Goal: Task Accomplishment & Management: Use online tool/utility

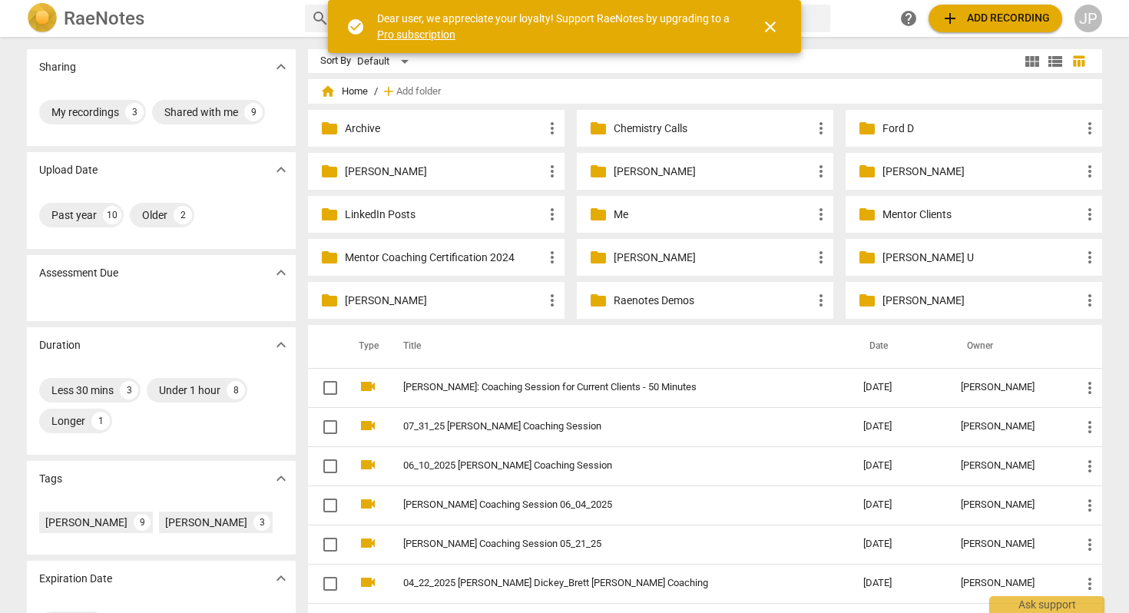
click at [400, 212] on p "LinkedIn Posts" at bounding box center [444, 215] width 198 height 16
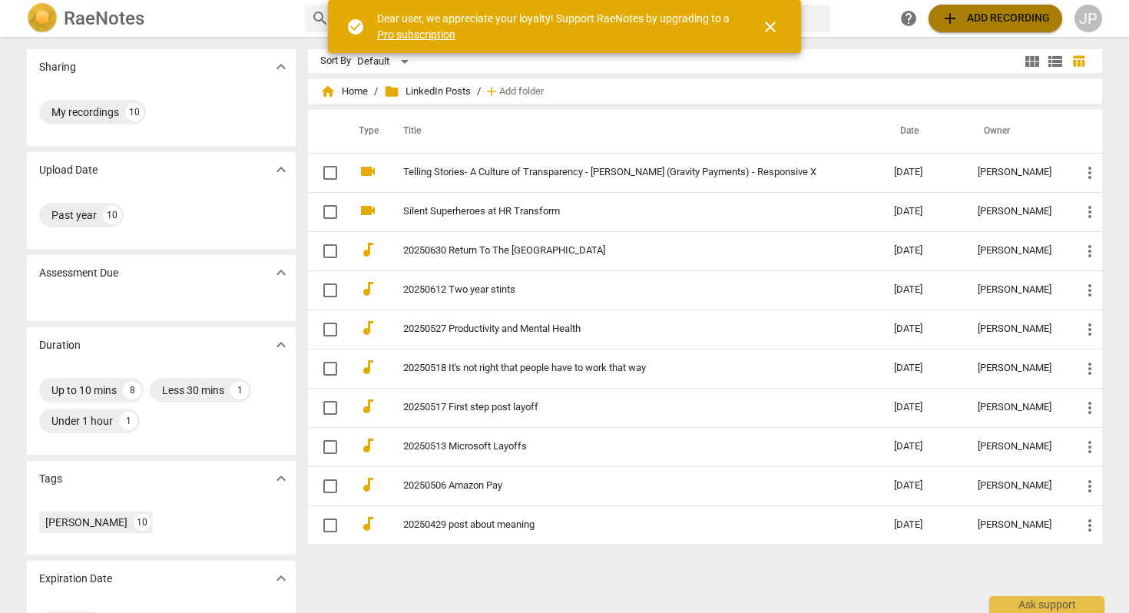
click at [986, 16] on span "add Add recording" at bounding box center [995, 18] width 109 height 18
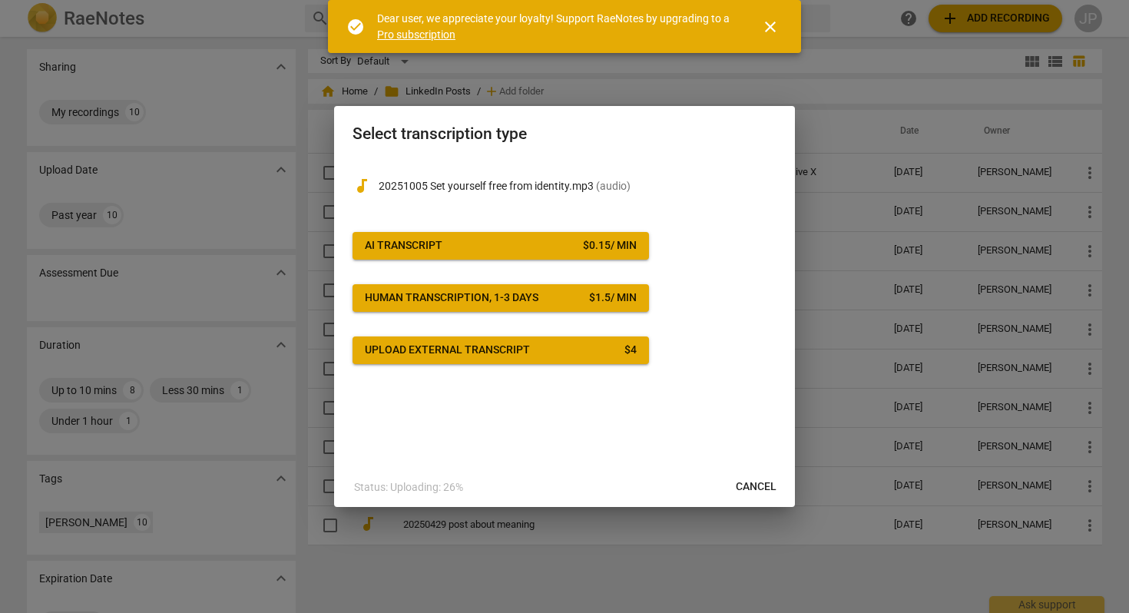
click at [585, 245] on div "$ 0.15 / min" at bounding box center [610, 245] width 54 height 15
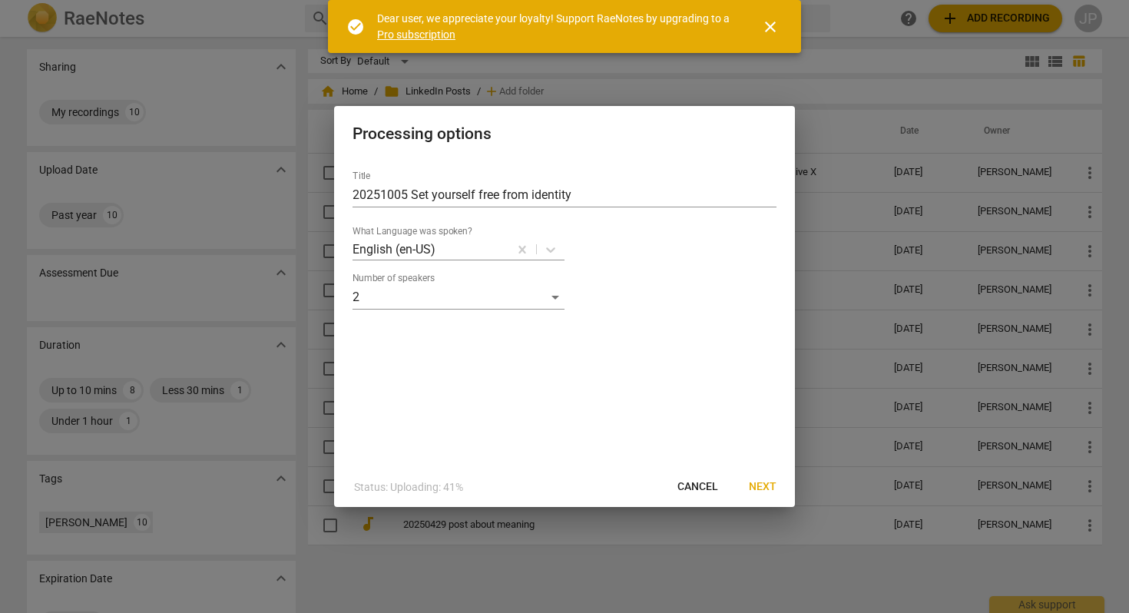
click at [753, 486] on span "Next" at bounding box center [763, 486] width 28 height 15
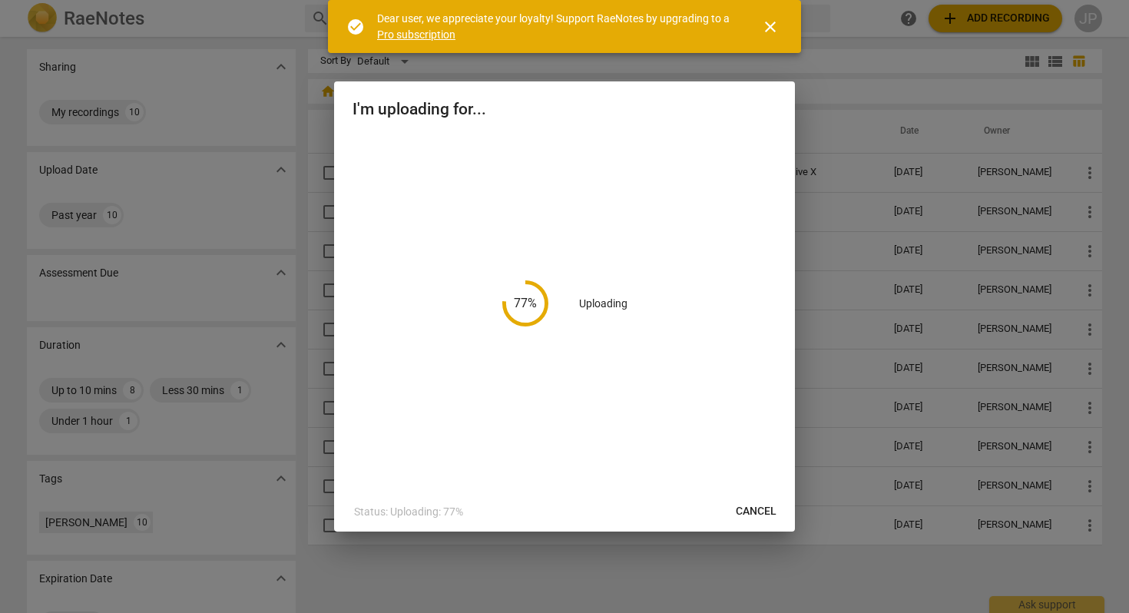
click at [761, 30] on span "close" at bounding box center [770, 27] width 18 height 18
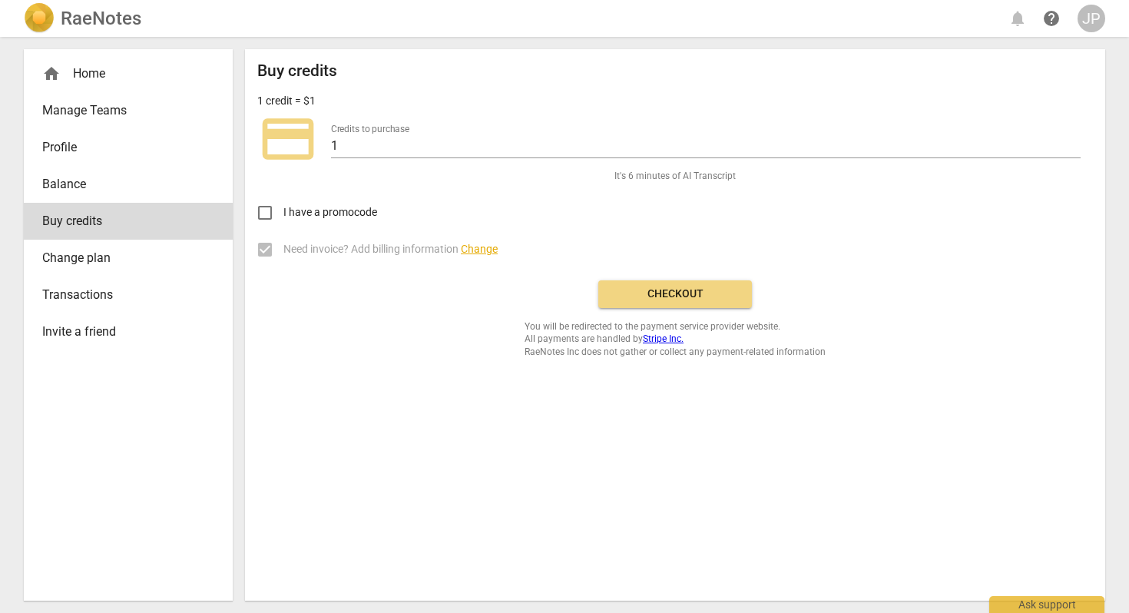
click at [85, 181] on span "Balance" at bounding box center [122, 184] width 160 height 18
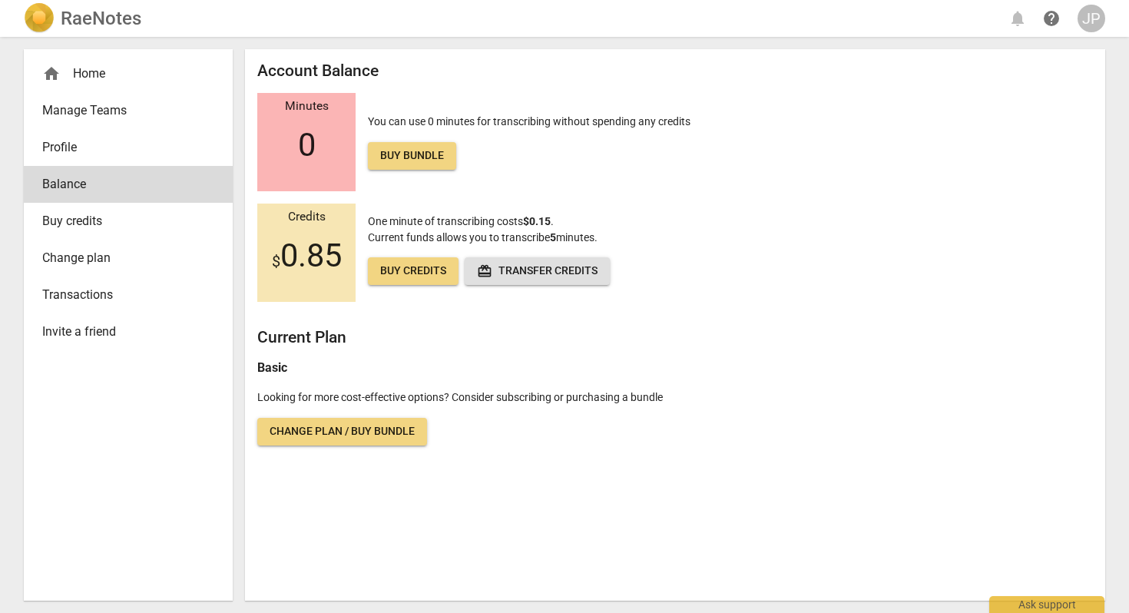
click at [415, 161] on span "Buy bundle" at bounding box center [412, 155] width 64 height 15
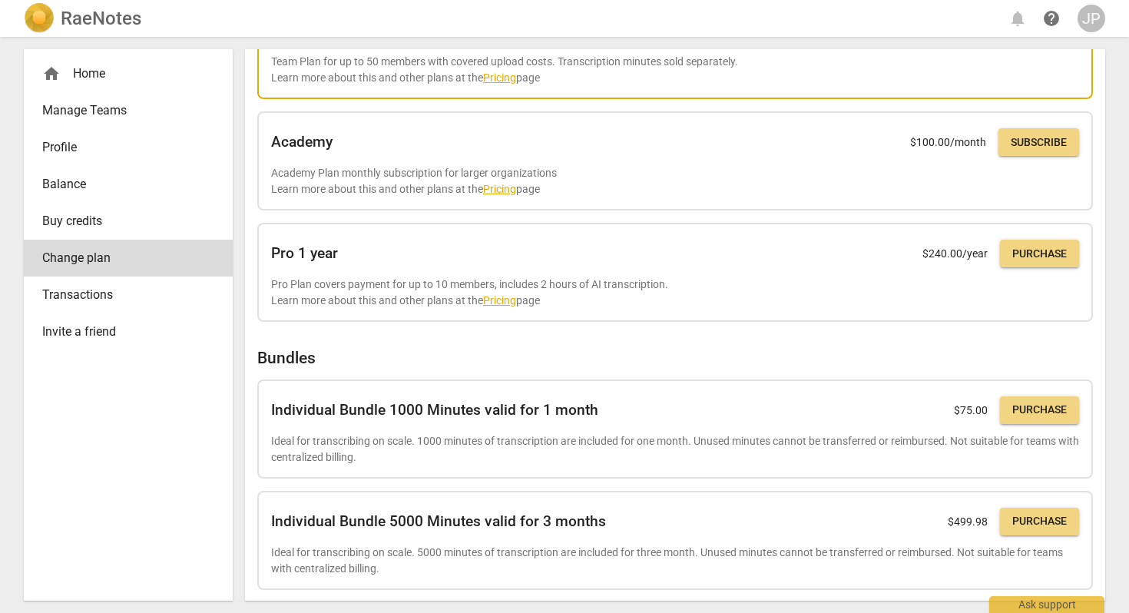
scroll to position [342, 0]
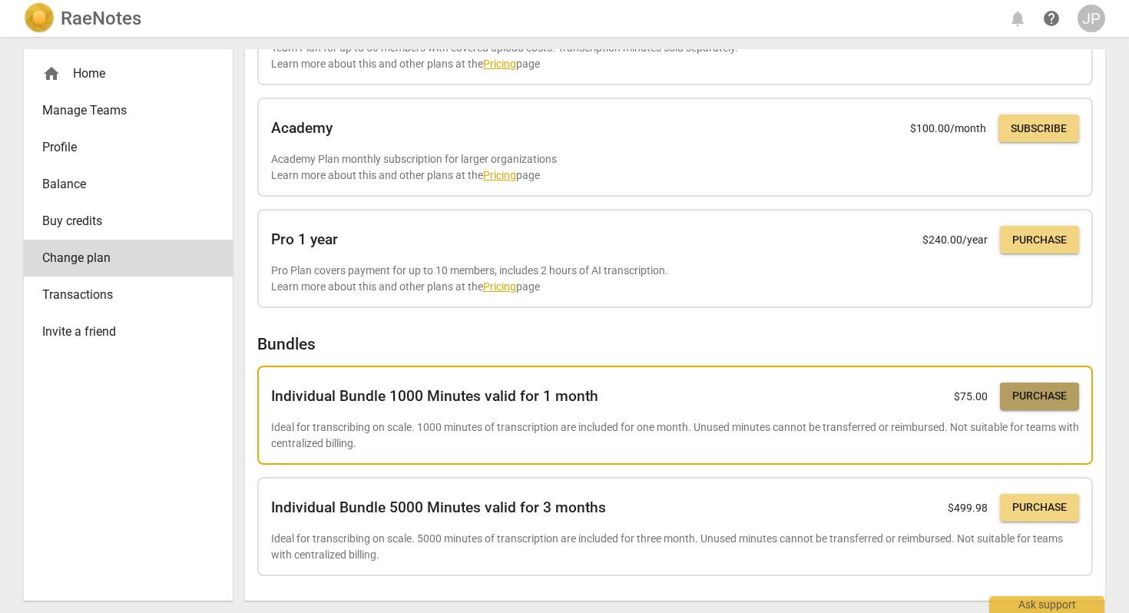
click at [1027, 391] on span "Purchase" at bounding box center [1039, 395] width 55 height 15
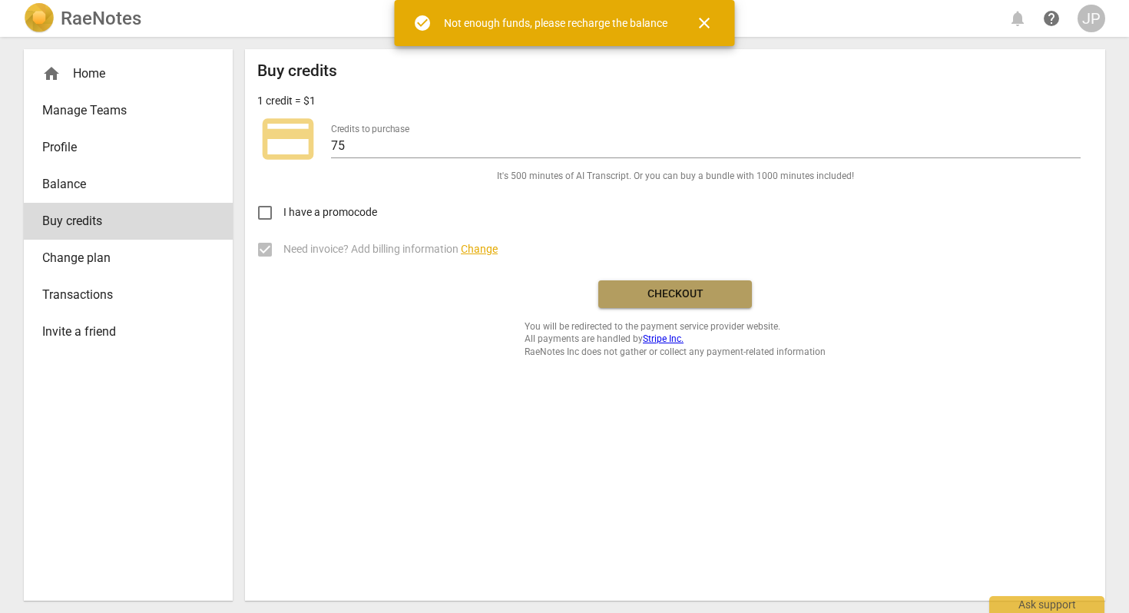
click at [662, 300] on span "Checkout" at bounding box center [674, 293] width 129 height 15
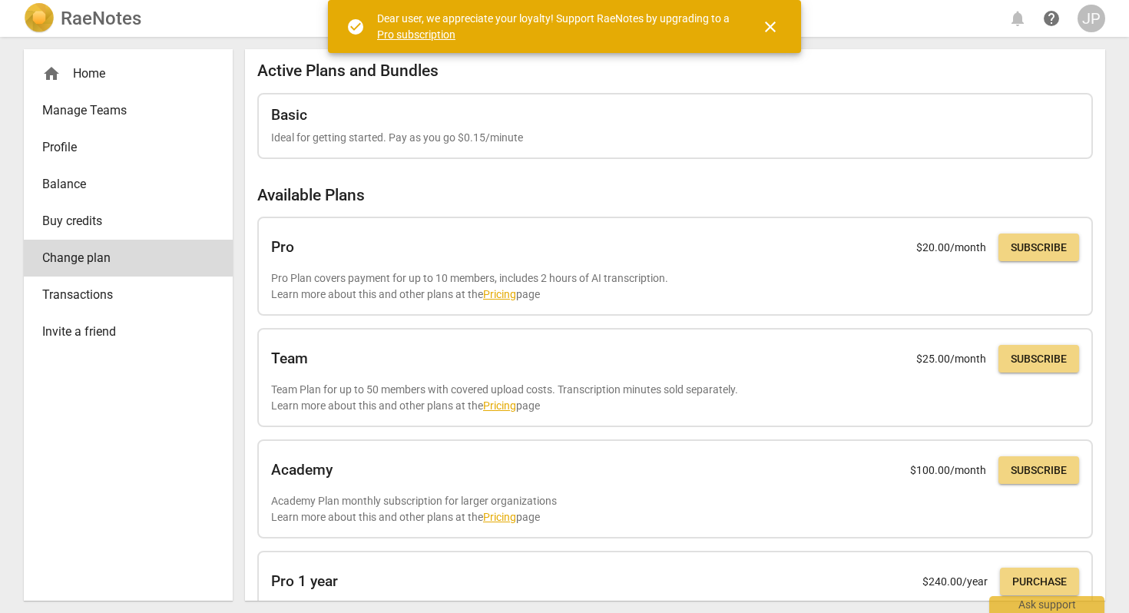
click at [82, 218] on span "Buy credits" at bounding box center [122, 221] width 160 height 18
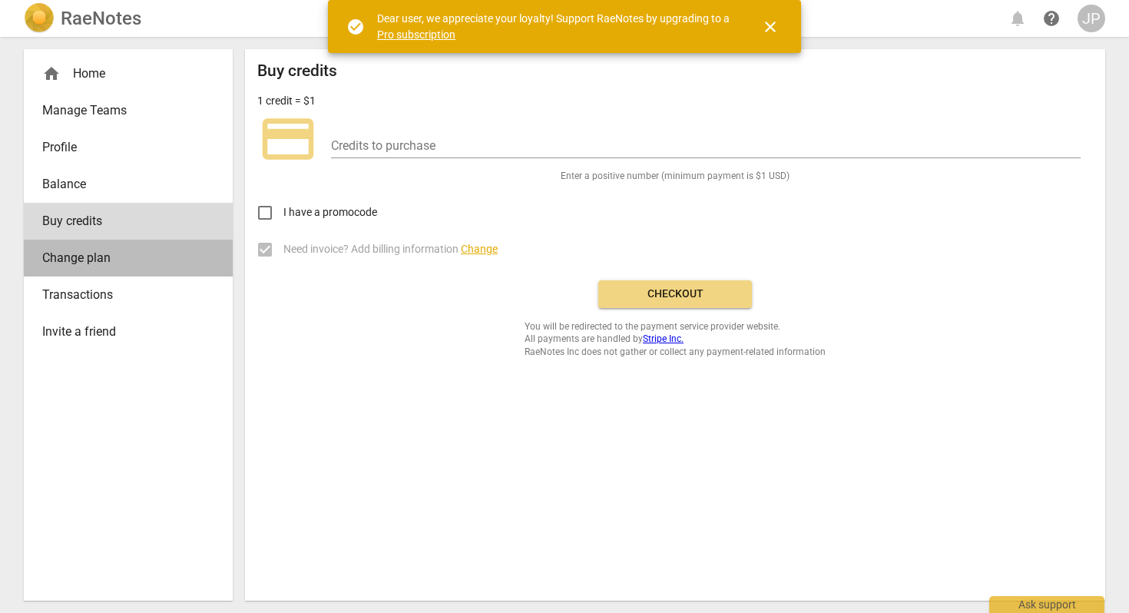
click at [79, 267] on link "Change plan" at bounding box center [128, 258] width 209 height 37
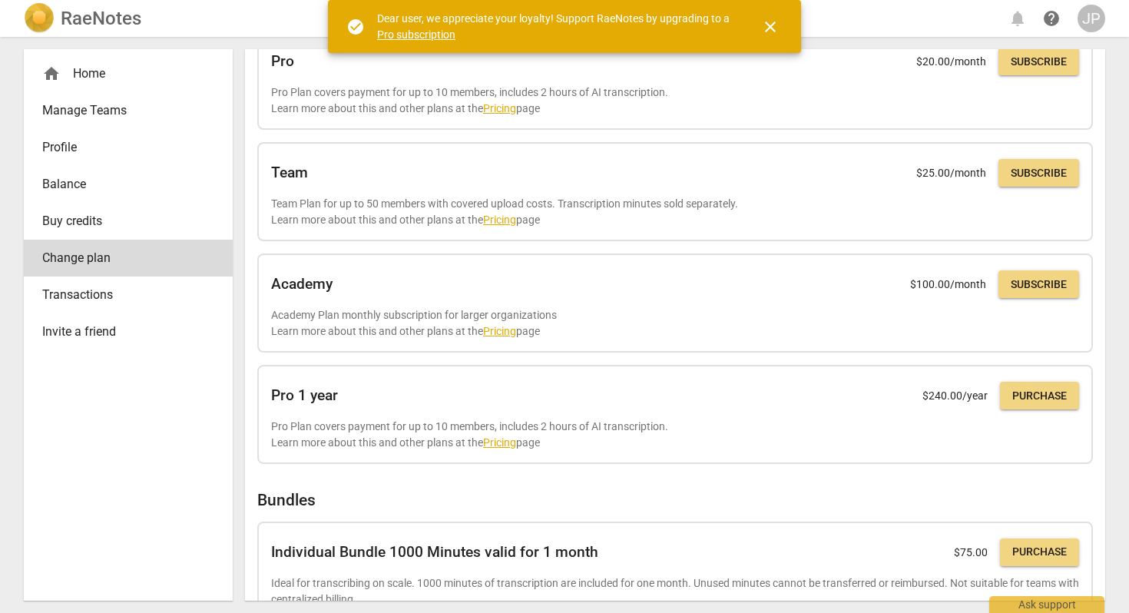
scroll to position [342, 0]
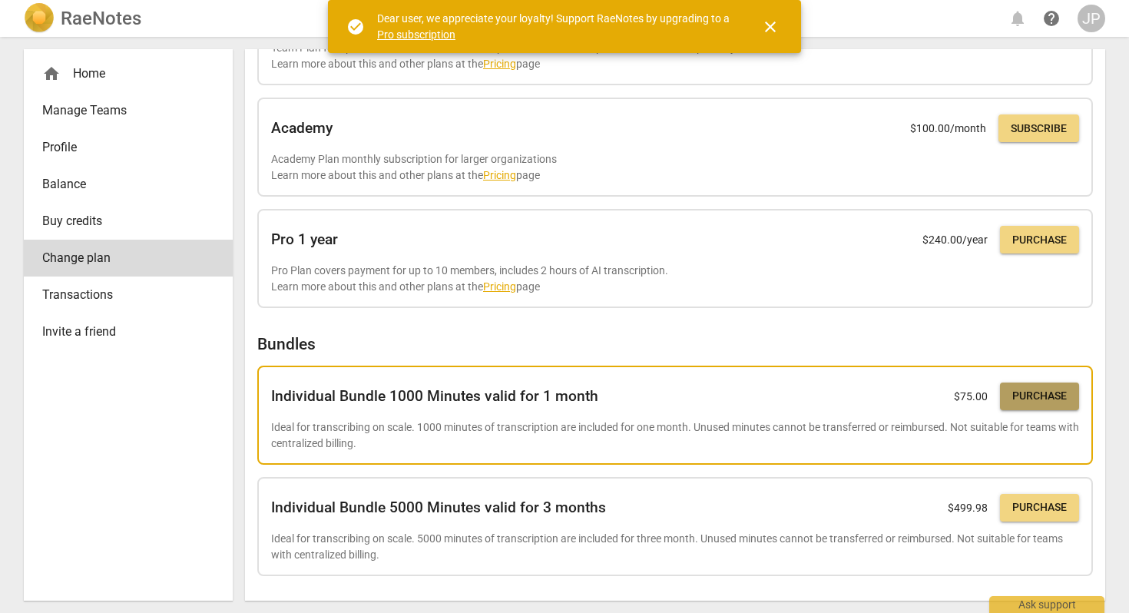
click at [1028, 399] on span "Purchase" at bounding box center [1039, 395] width 55 height 15
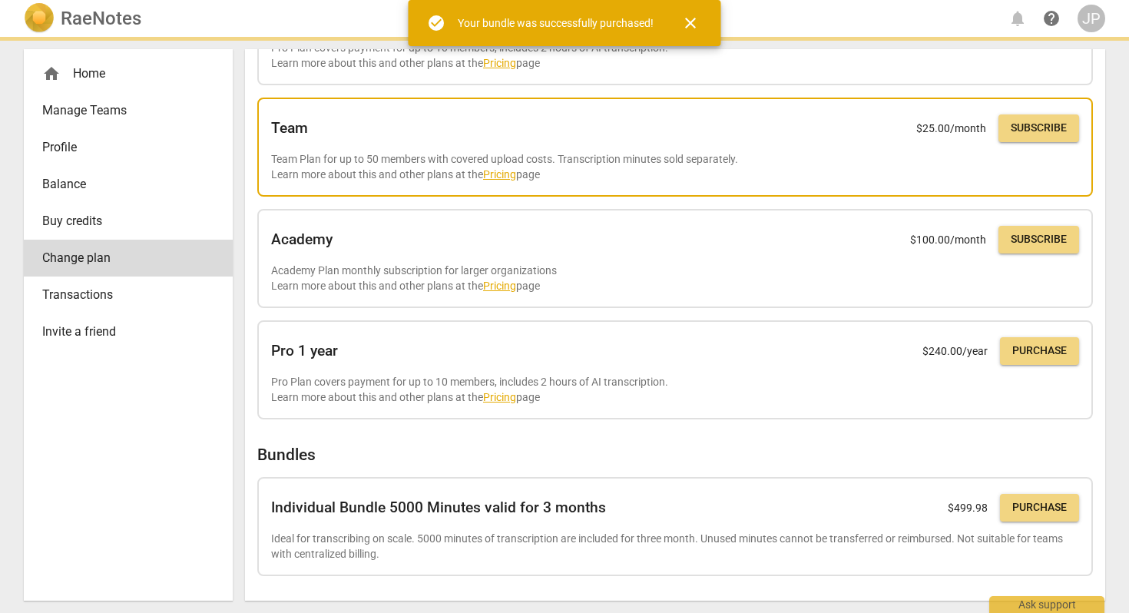
scroll to position [251, 0]
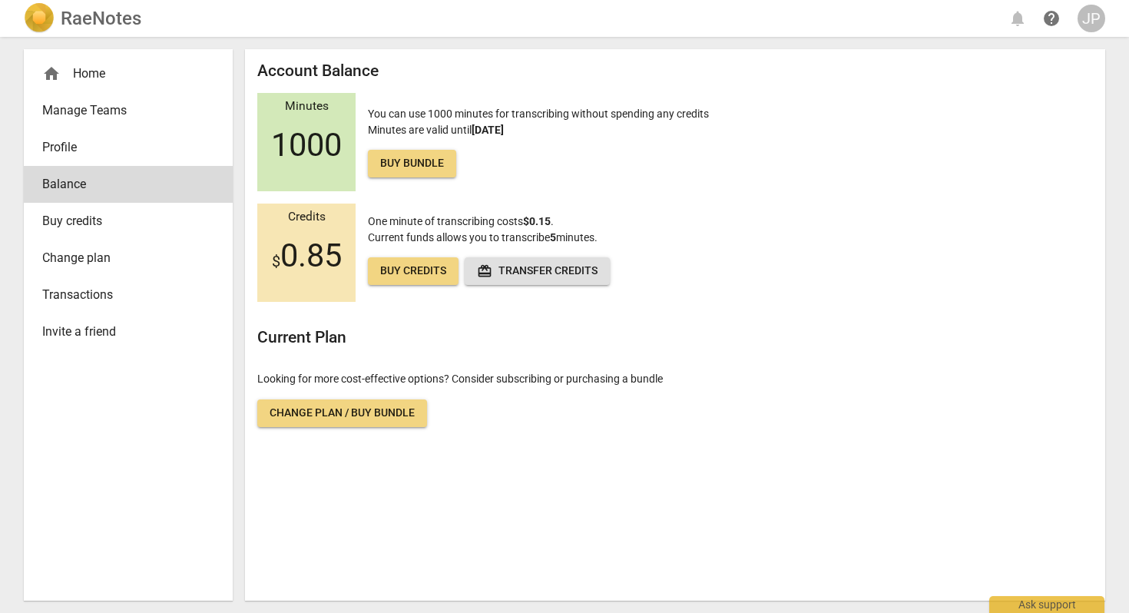
click at [66, 22] on h2 "RaeNotes" at bounding box center [101, 18] width 81 height 21
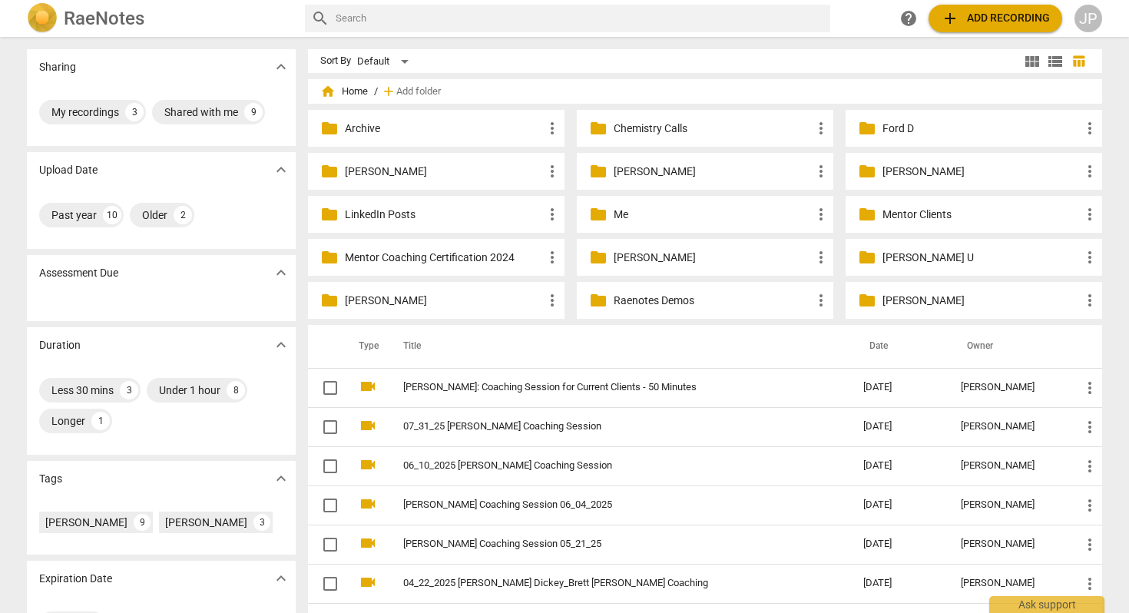
click at [364, 218] on p "LinkedIn Posts" at bounding box center [444, 215] width 198 height 16
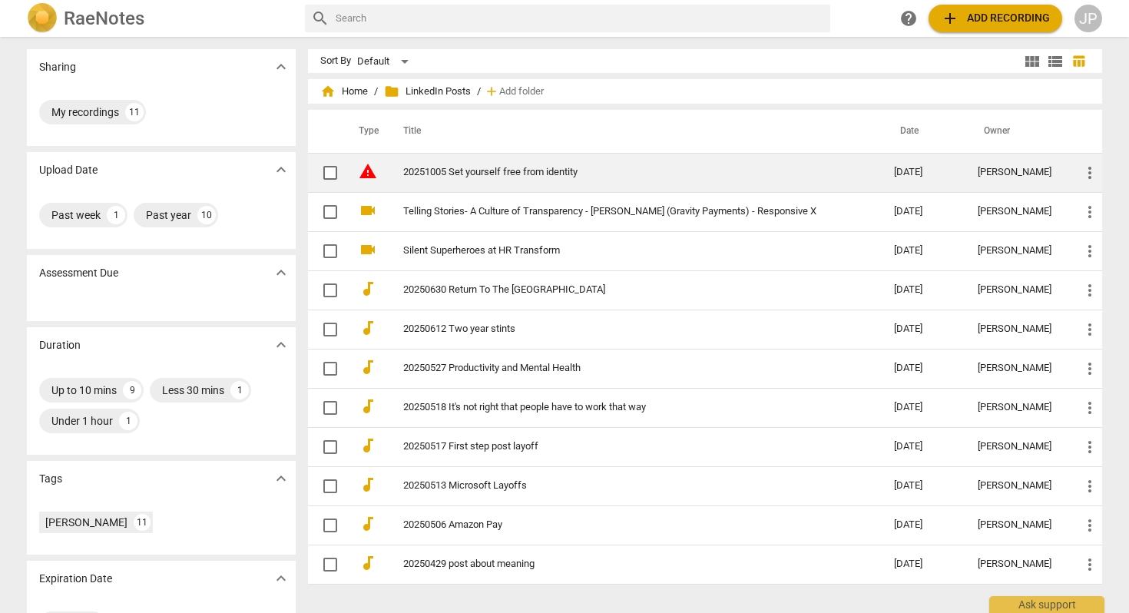
click at [474, 179] on td "20251005 Set yourself free from identity" at bounding box center [633, 172] width 497 height 39
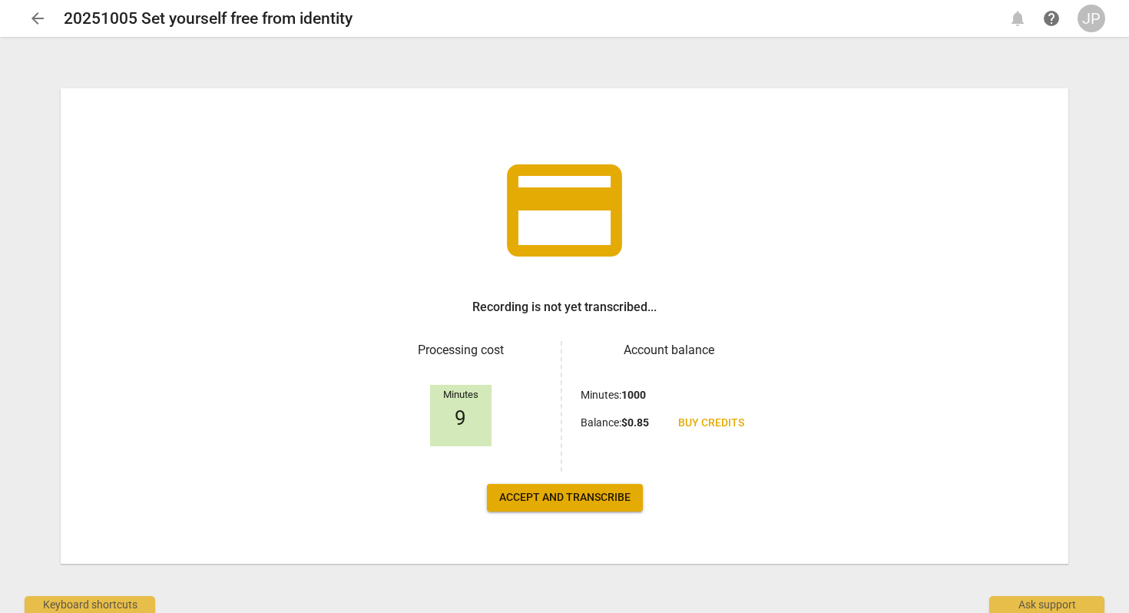
click at [576, 498] on span "Accept and transcribe" at bounding box center [564, 497] width 131 height 15
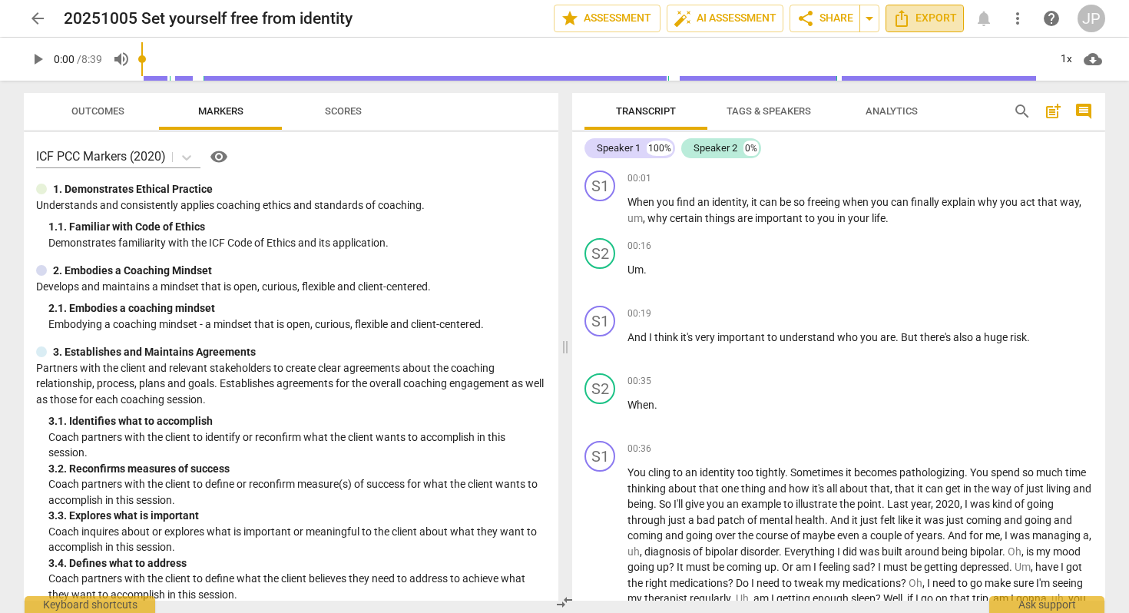
click at [941, 12] on span "Export" at bounding box center [924, 18] width 64 height 18
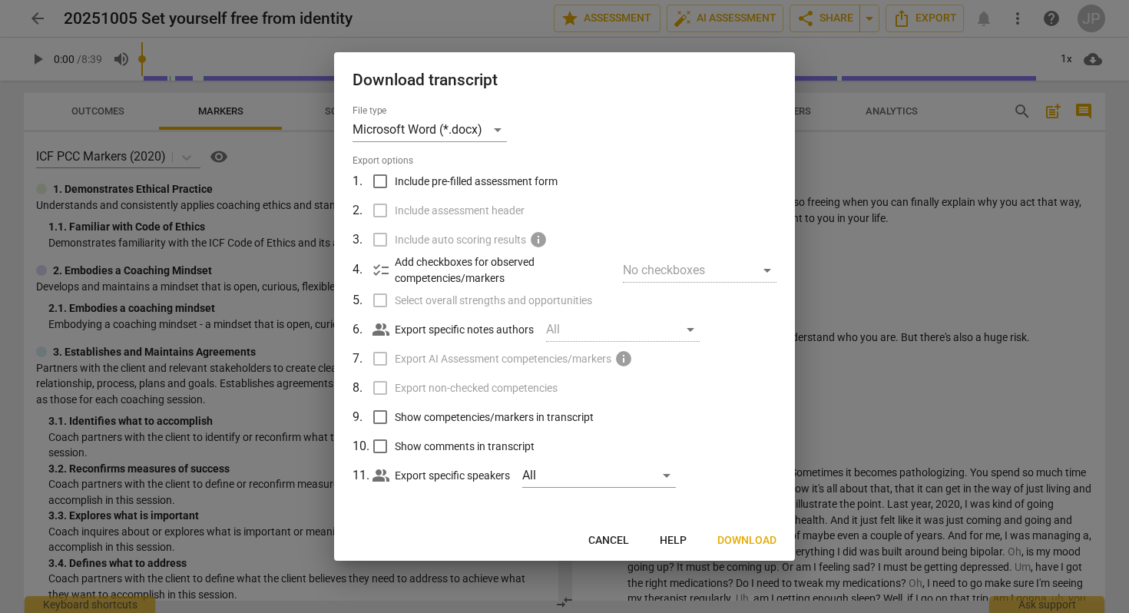
click at [603, 539] on span "Cancel" at bounding box center [608, 540] width 41 height 15
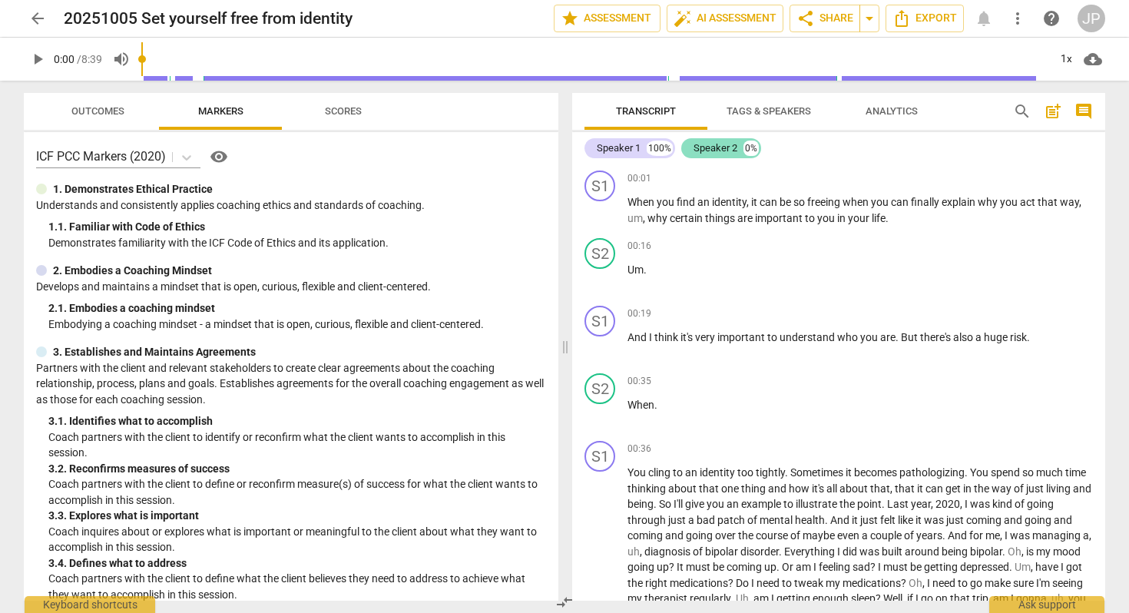
click at [725, 144] on div "Speaker 2" at bounding box center [715, 148] width 44 height 15
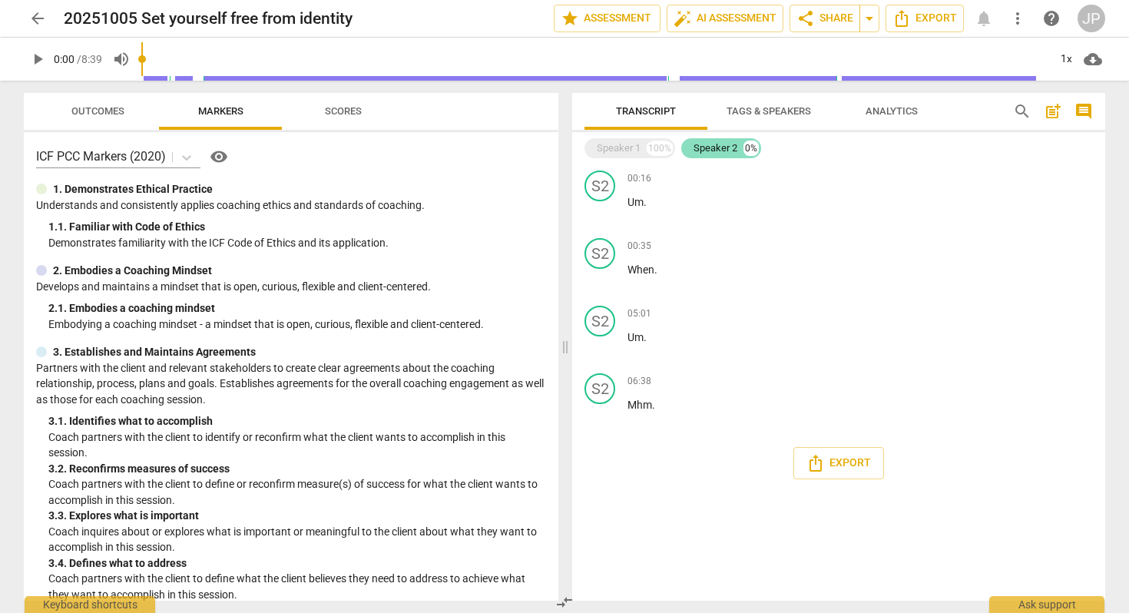
click at [707, 144] on div "Speaker 2" at bounding box center [715, 148] width 44 height 15
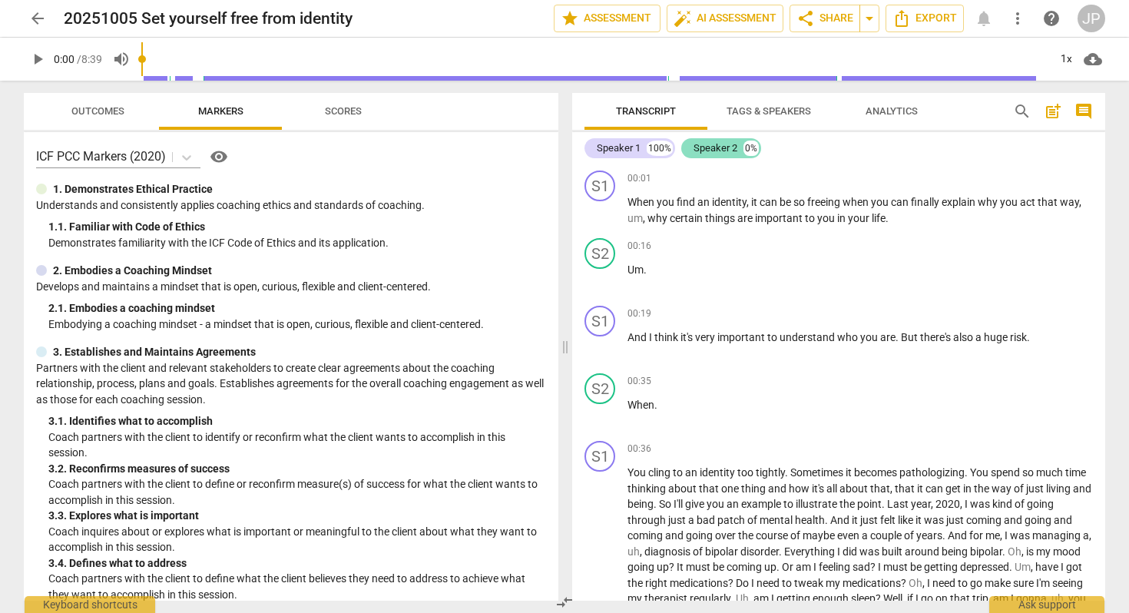
click at [707, 144] on div "Speaker 2" at bounding box center [715, 148] width 44 height 15
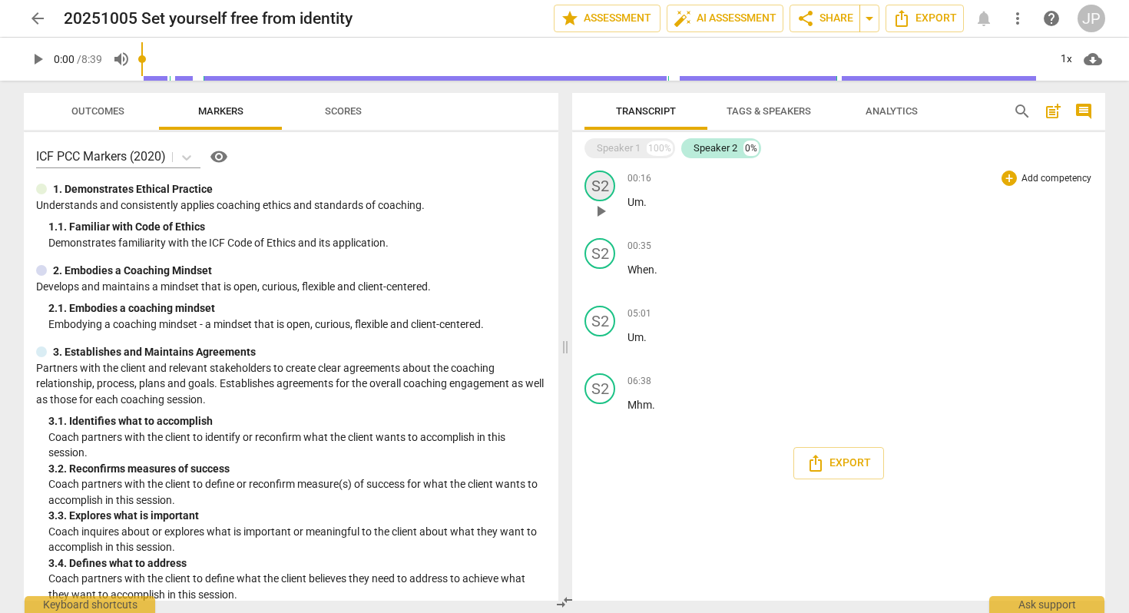
click at [600, 185] on div "S2" at bounding box center [599, 185] width 31 height 31
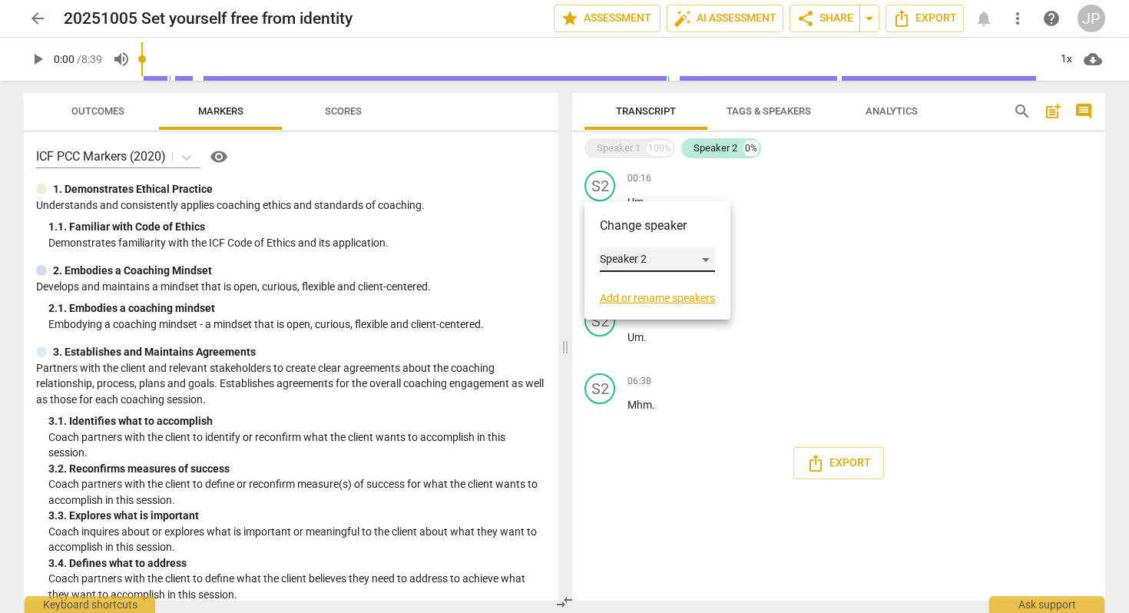
click at [619, 253] on div "Speaker 2" at bounding box center [657, 259] width 115 height 25
click at [638, 228] on li "Speaker 1" at bounding box center [658, 230] width 117 height 29
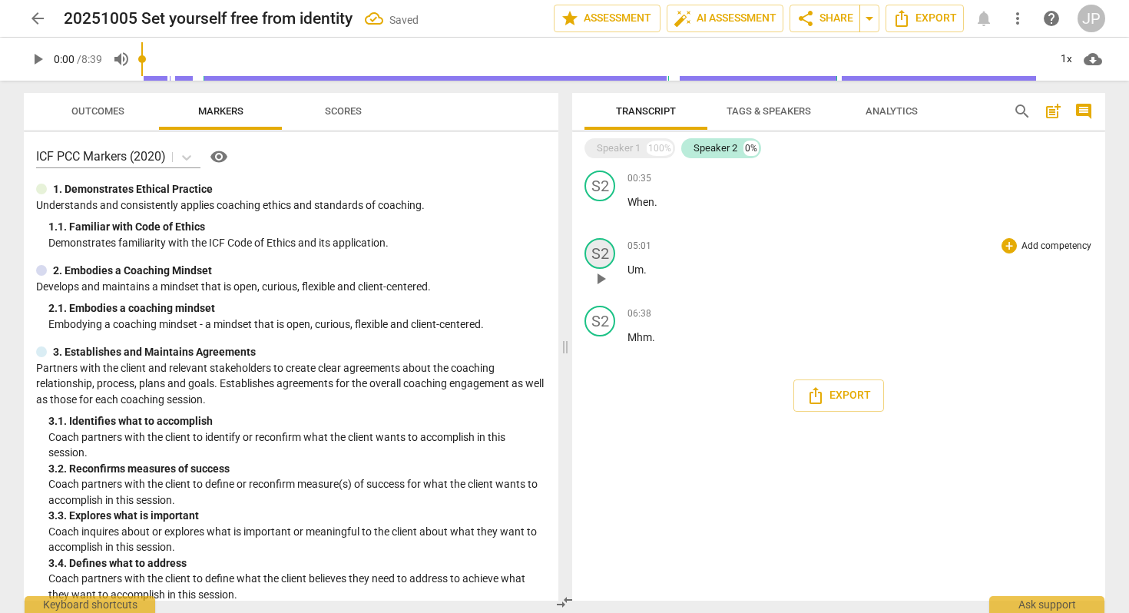
click at [603, 257] on div "S2" at bounding box center [599, 253] width 31 height 31
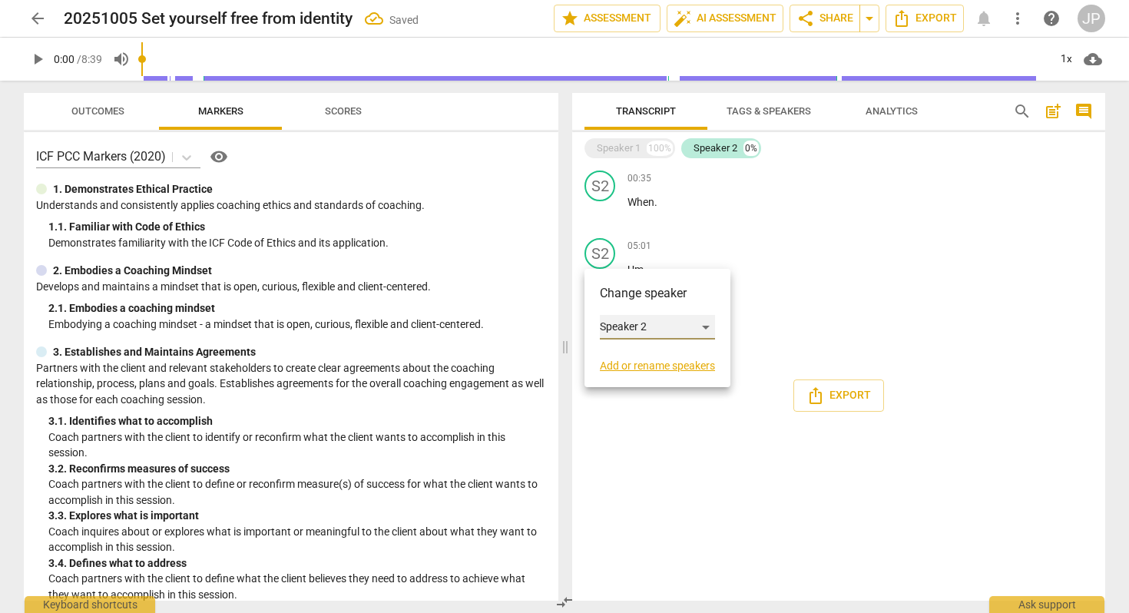
click at [623, 318] on div "Speaker 2" at bounding box center [657, 327] width 115 height 25
click at [635, 303] on li "Speaker 1" at bounding box center [658, 297] width 117 height 29
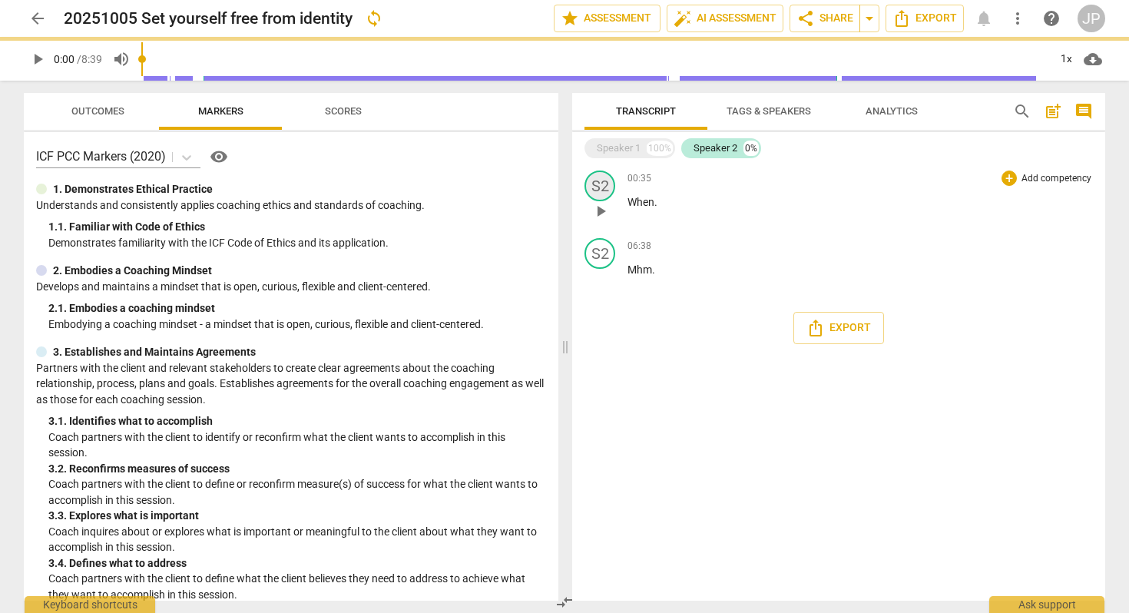
click at [602, 190] on div "S2" at bounding box center [599, 185] width 31 height 31
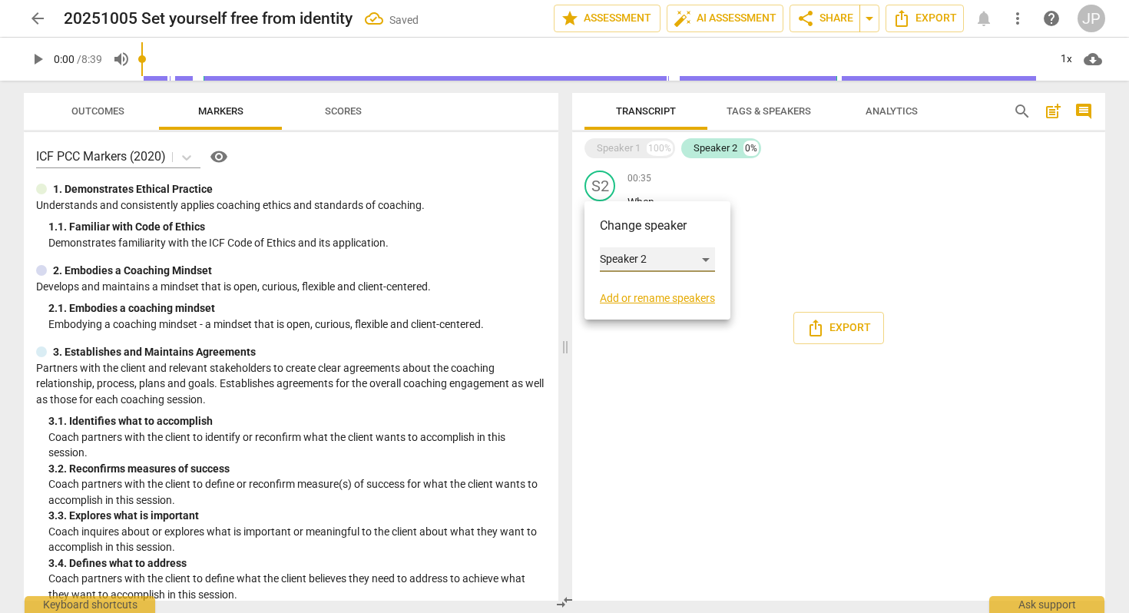
click at [613, 262] on div "Speaker 2" at bounding box center [657, 259] width 115 height 25
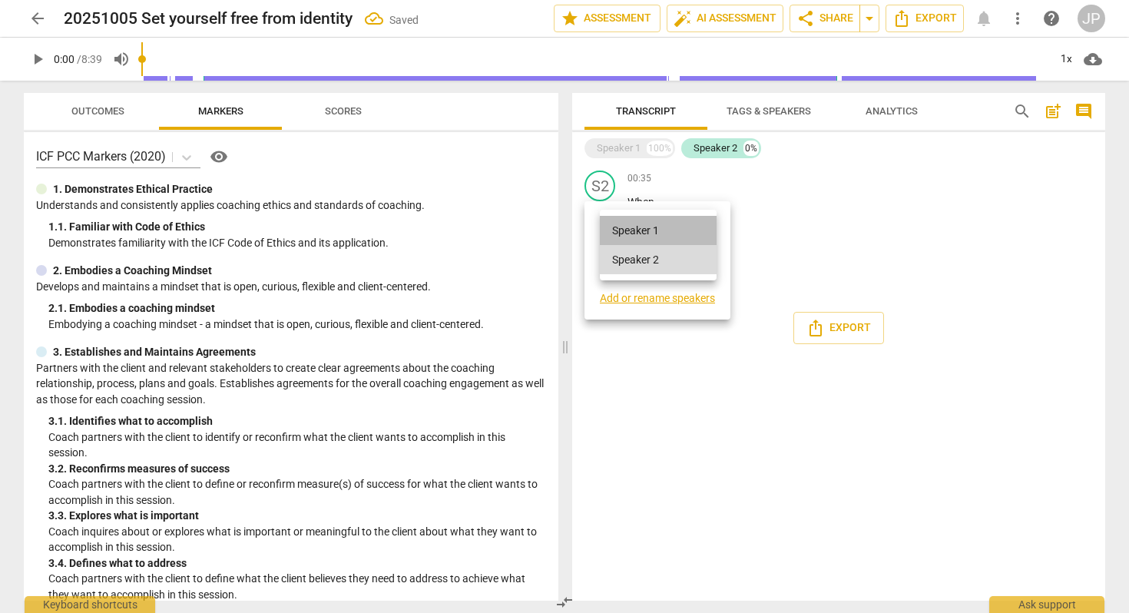
click at [615, 235] on li "Speaker 1" at bounding box center [658, 230] width 117 height 29
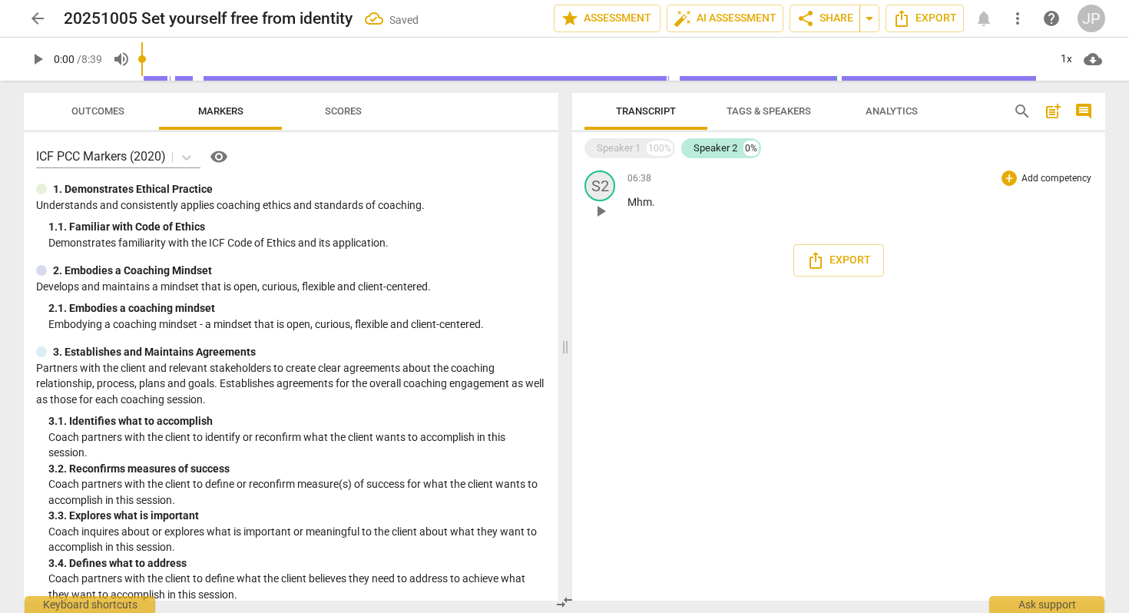
click at [601, 183] on div "S2" at bounding box center [599, 185] width 31 height 31
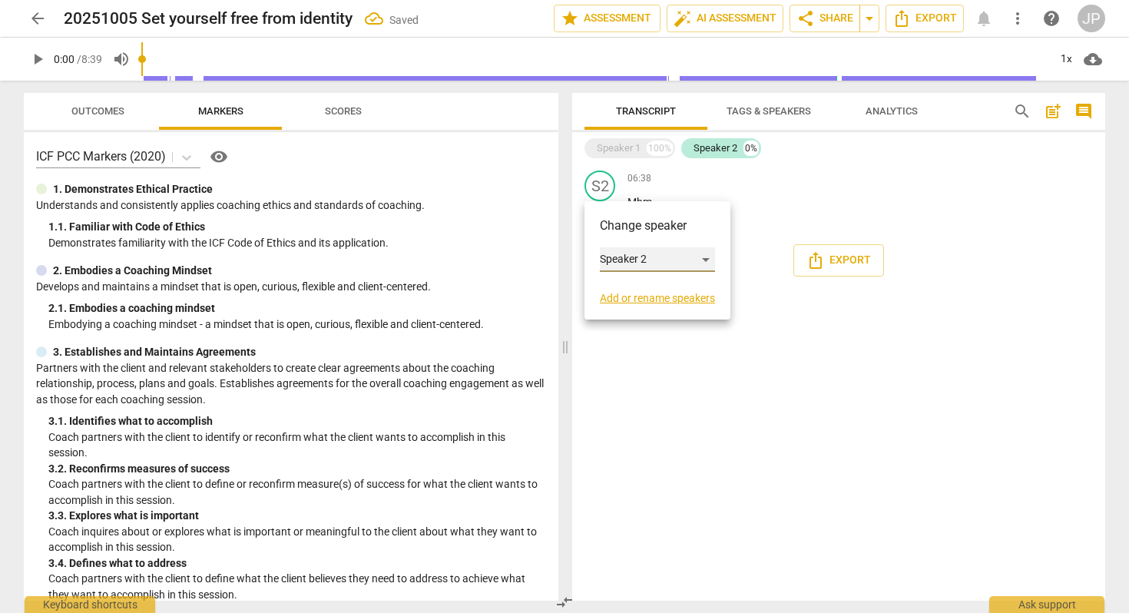
click at [620, 257] on div "Speaker 2" at bounding box center [657, 259] width 115 height 25
click at [623, 240] on li "Speaker 1" at bounding box center [658, 230] width 117 height 29
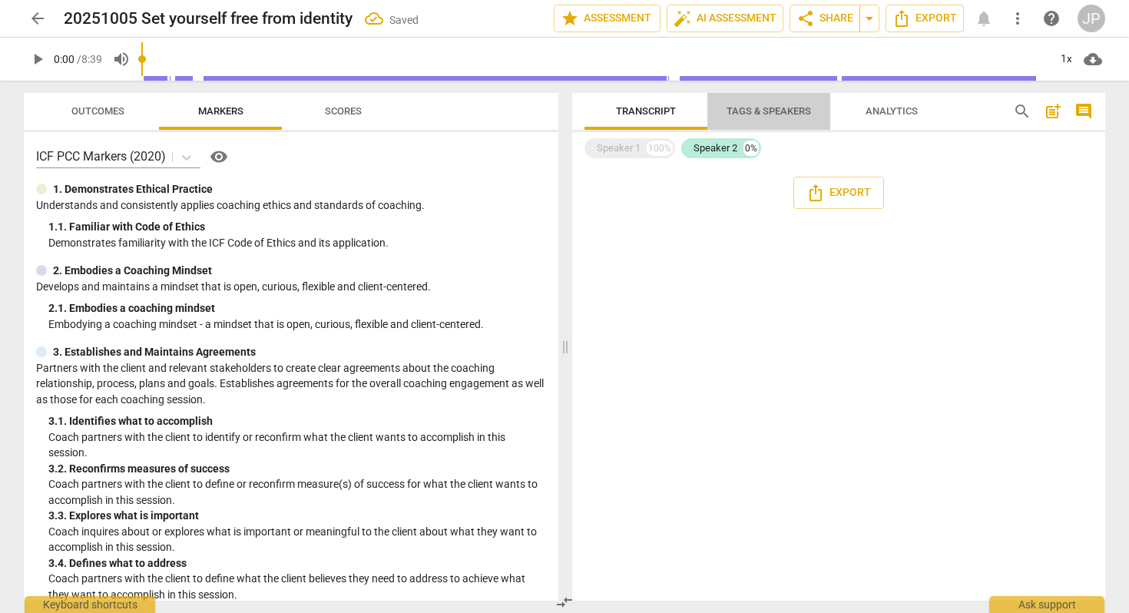
click at [777, 113] on span "Tags & Speakers" at bounding box center [768, 111] width 84 height 12
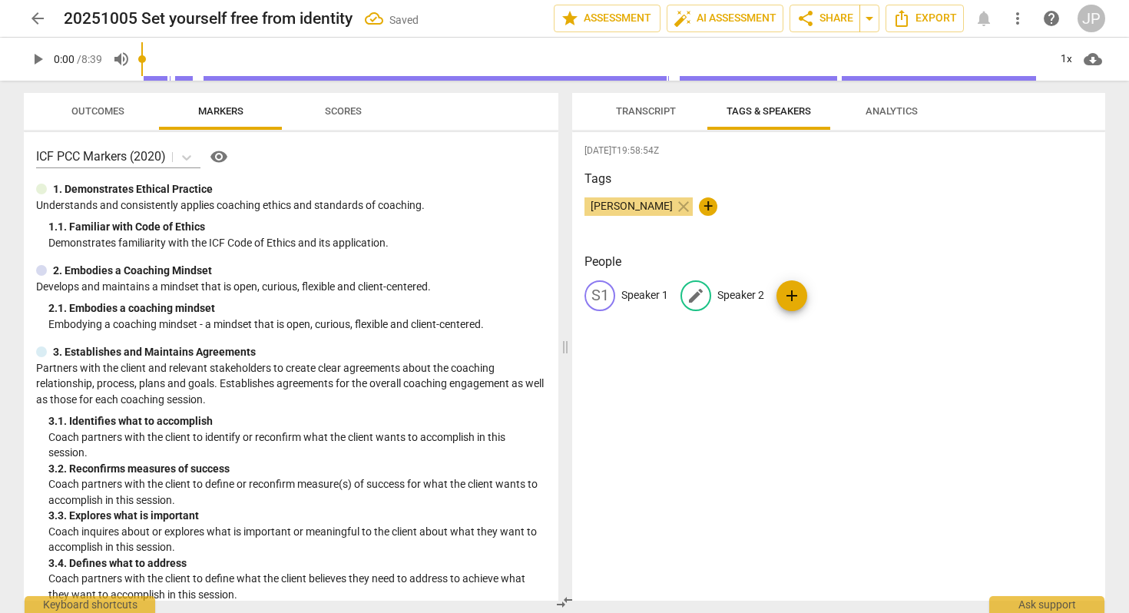
click at [735, 287] on p "Speaker 2" at bounding box center [740, 295] width 47 height 16
click at [840, 299] on span "delete" at bounding box center [848, 295] width 16 height 16
click at [922, 18] on span "Export" at bounding box center [924, 18] width 64 height 18
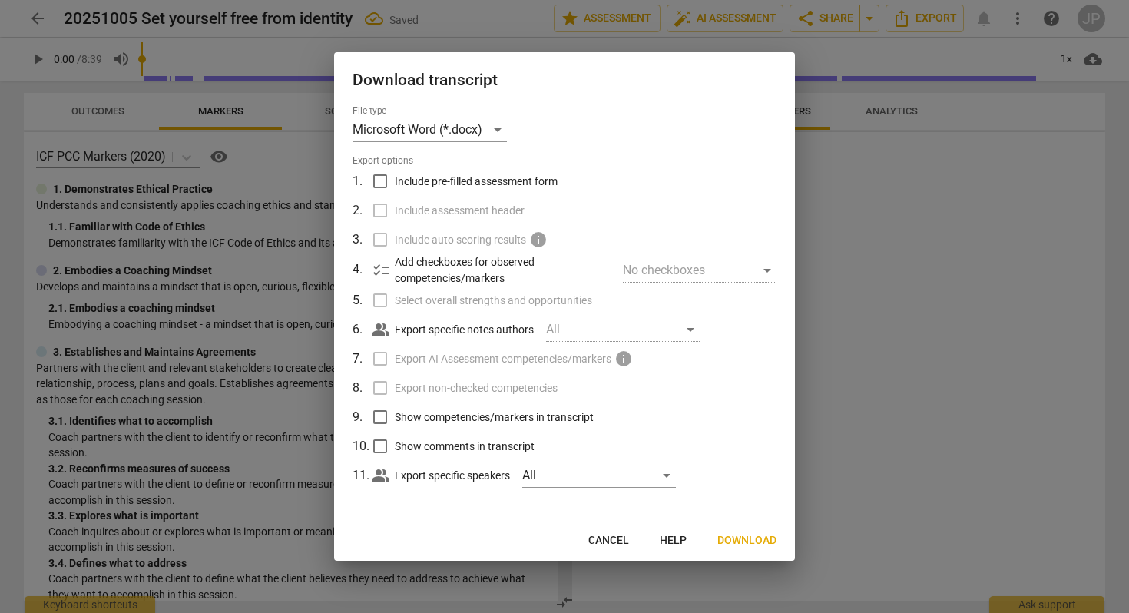
click at [738, 536] on span "Download" at bounding box center [746, 540] width 59 height 15
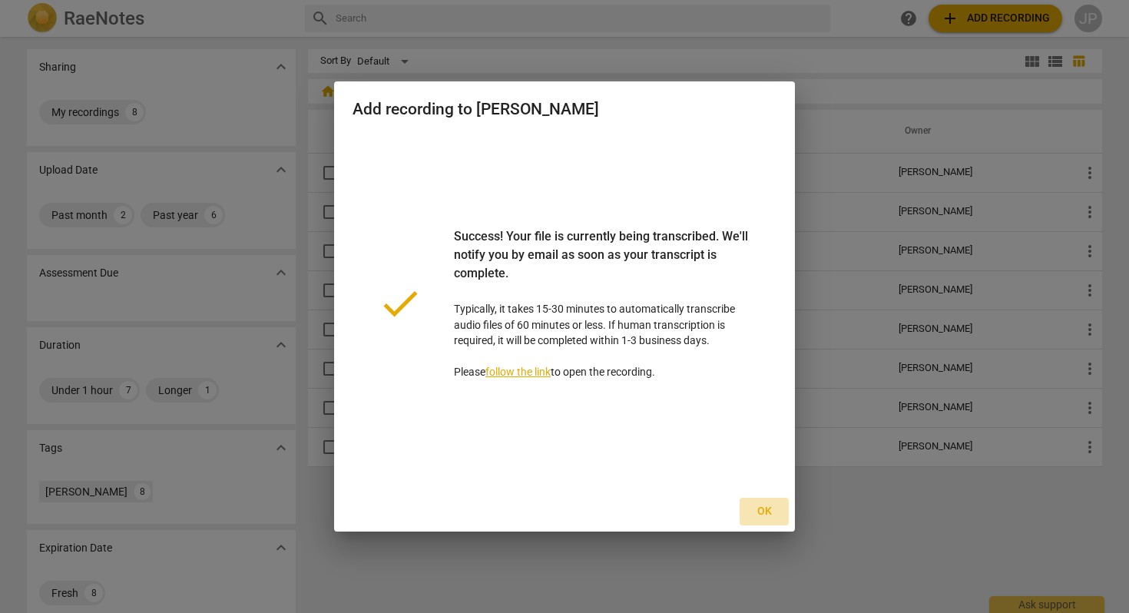
click at [766, 513] on span "Ok" at bounding box center [764, 511] width 25 height 15
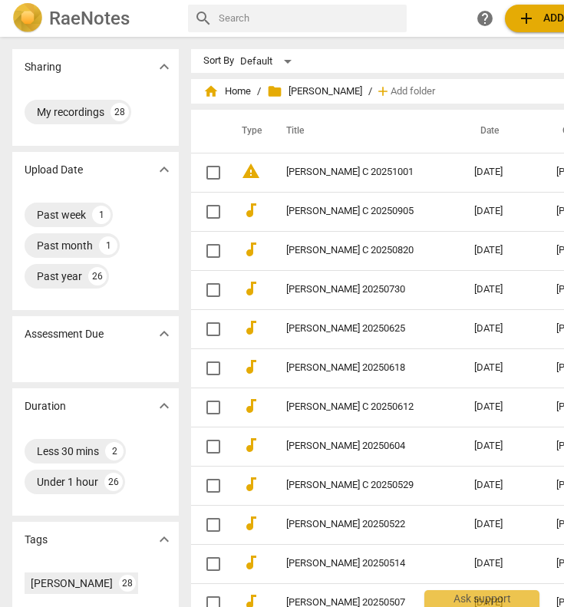
scroll to position [0, 127]
